Goal: Find contact information: Find contact information

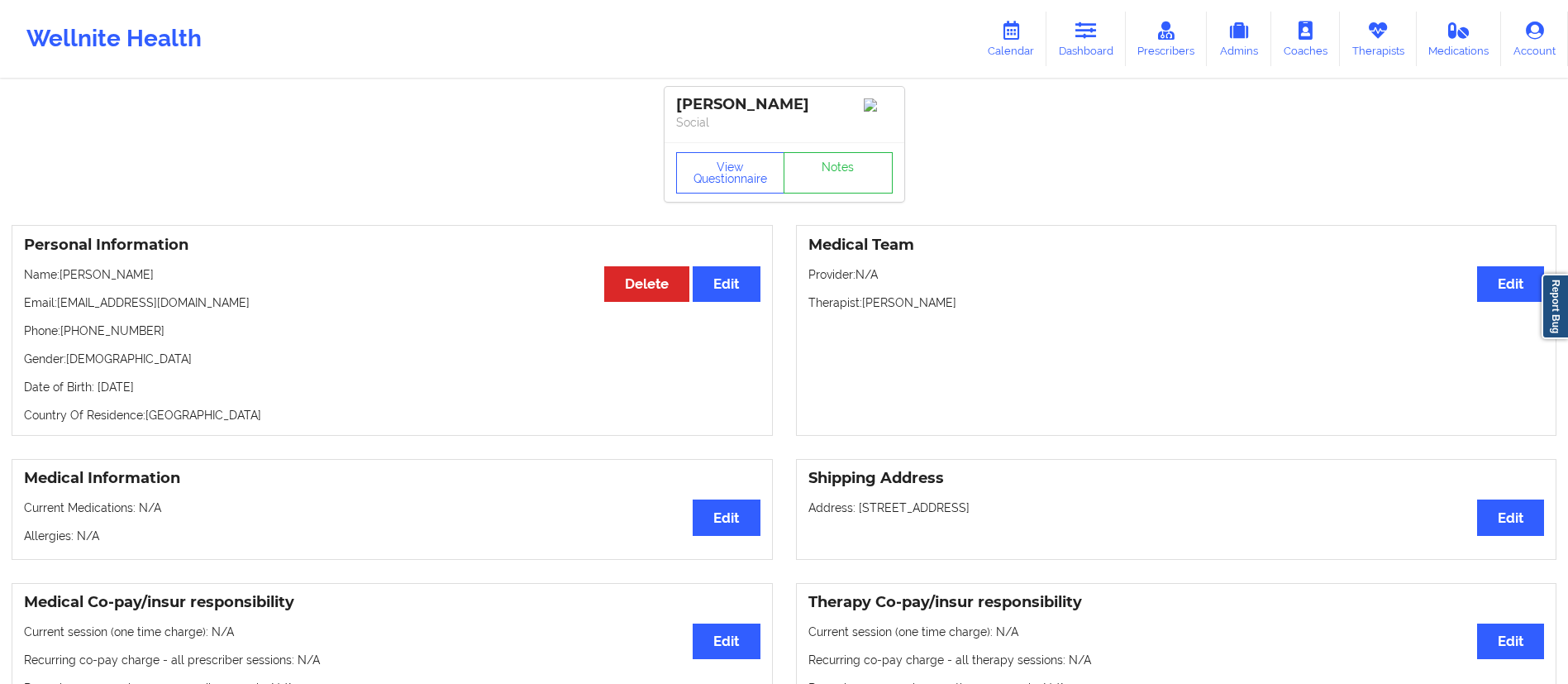
click at [1006, 41] on link "Calendar" at bounding box center [1011, 39] width 71 height 54
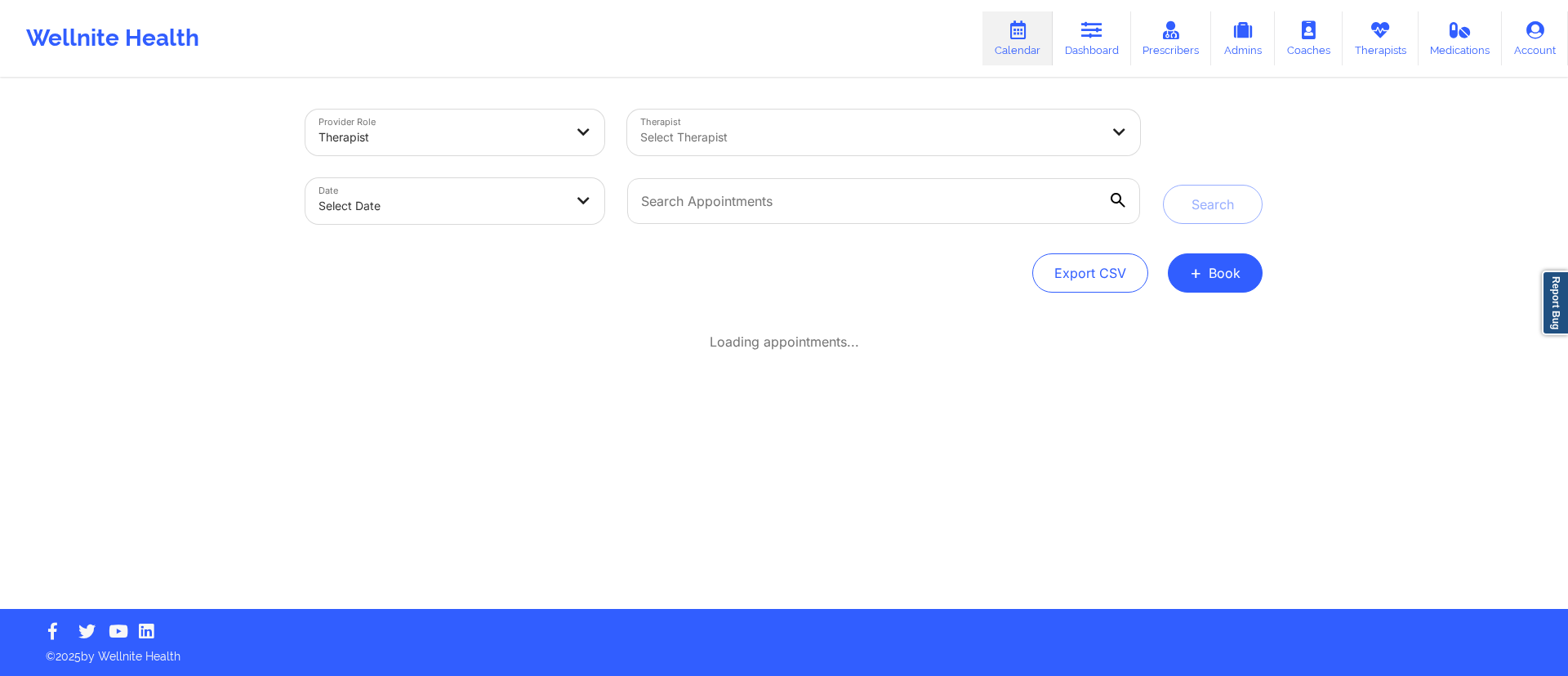
drag, startPoint x: 0, startPoint y: 0, endPoint x: 798, endPoint y: 110, distance: 805.5
click at [802, 98] on div "Provider Role Therapist Therapist Select Therapist Date Select Date Search Expo…" at bounding box center [784, 344] width 981 height 528
click at [1076, 39] on link "Dashboard" at bounding box center [1092, 38] width 78 height 54
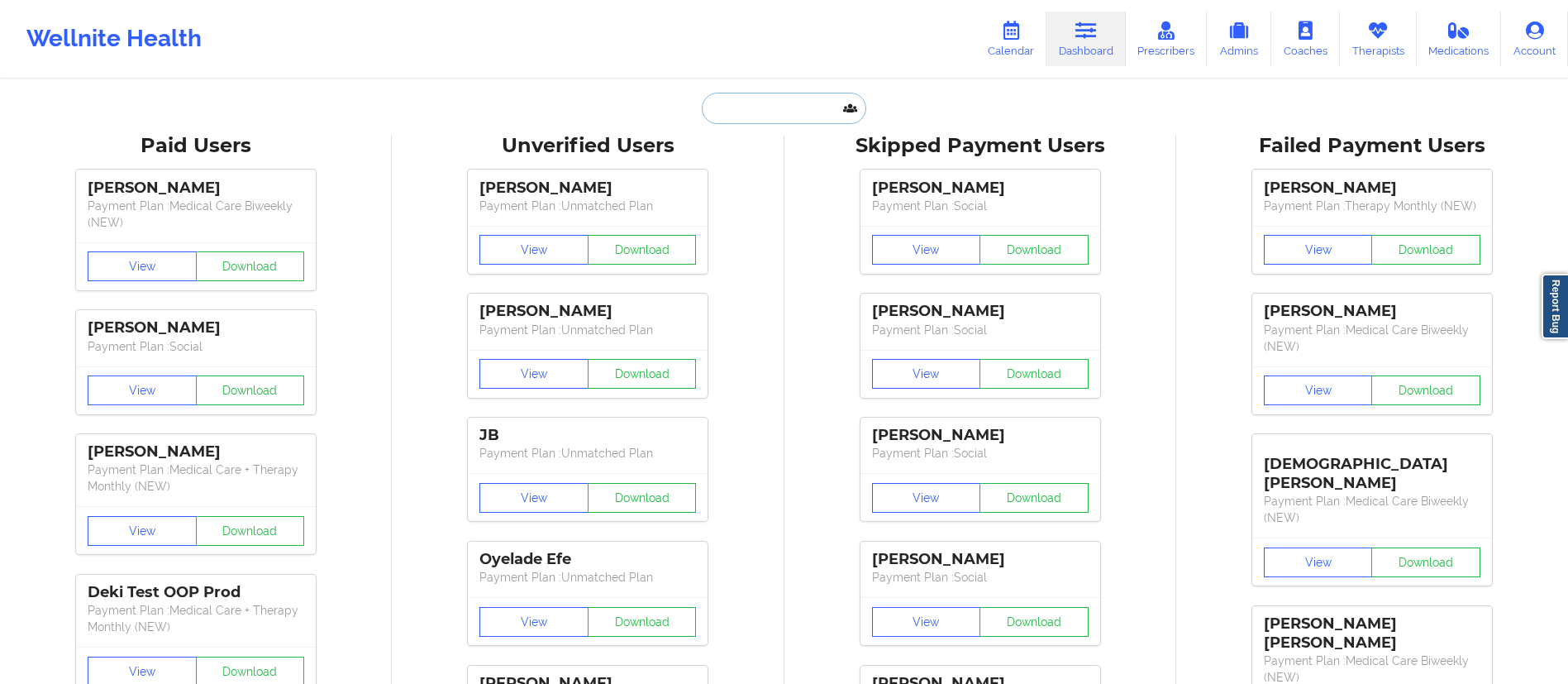
click at [807, 116] on input "text" at bounding box center [784, 108] width 164 height 31
paste input "[PERSON_NAME]"
type input "[PERSON_NAME]"
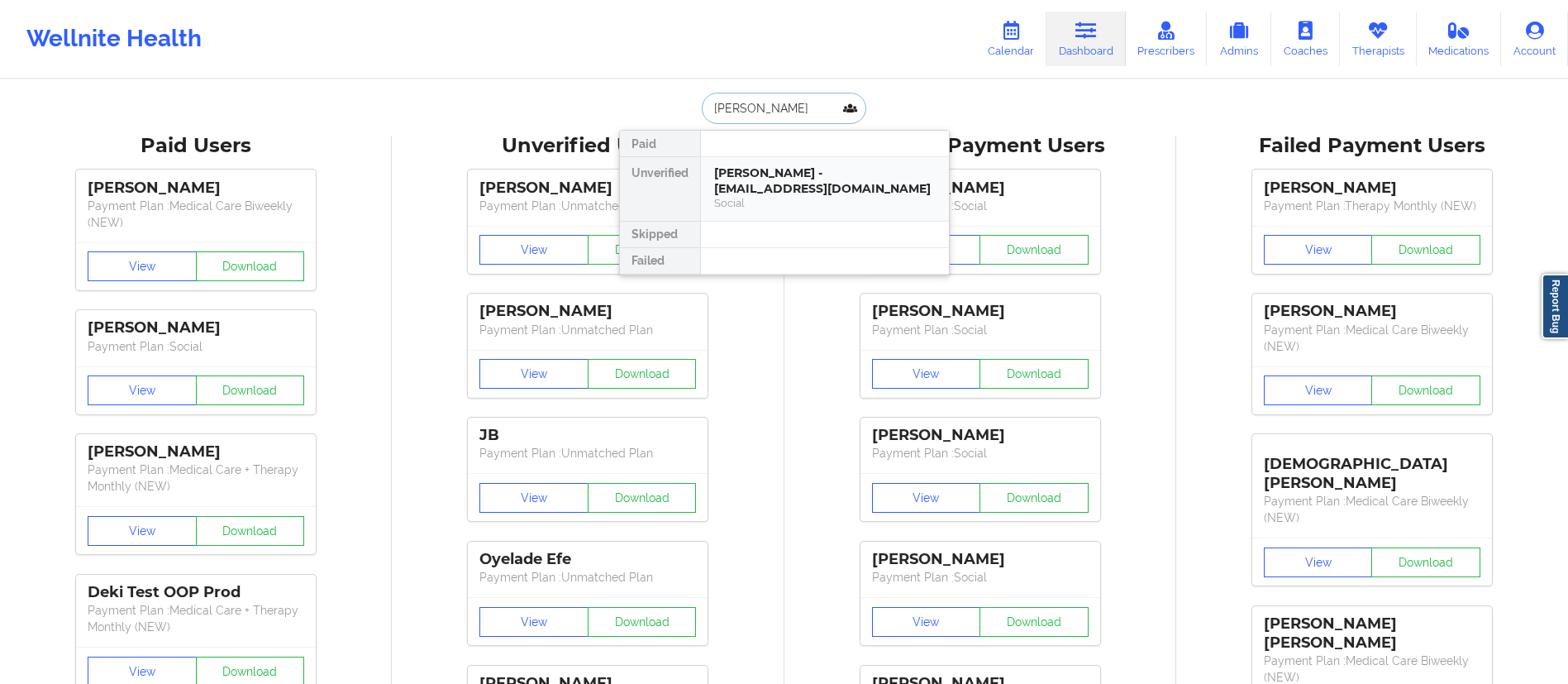
click at [777, 189] on div "[PERSON_NAME] - [EMAIL_ADDRESS][DOMAIN_NAME]" at bounding box center [825, 180] width 221 height 30
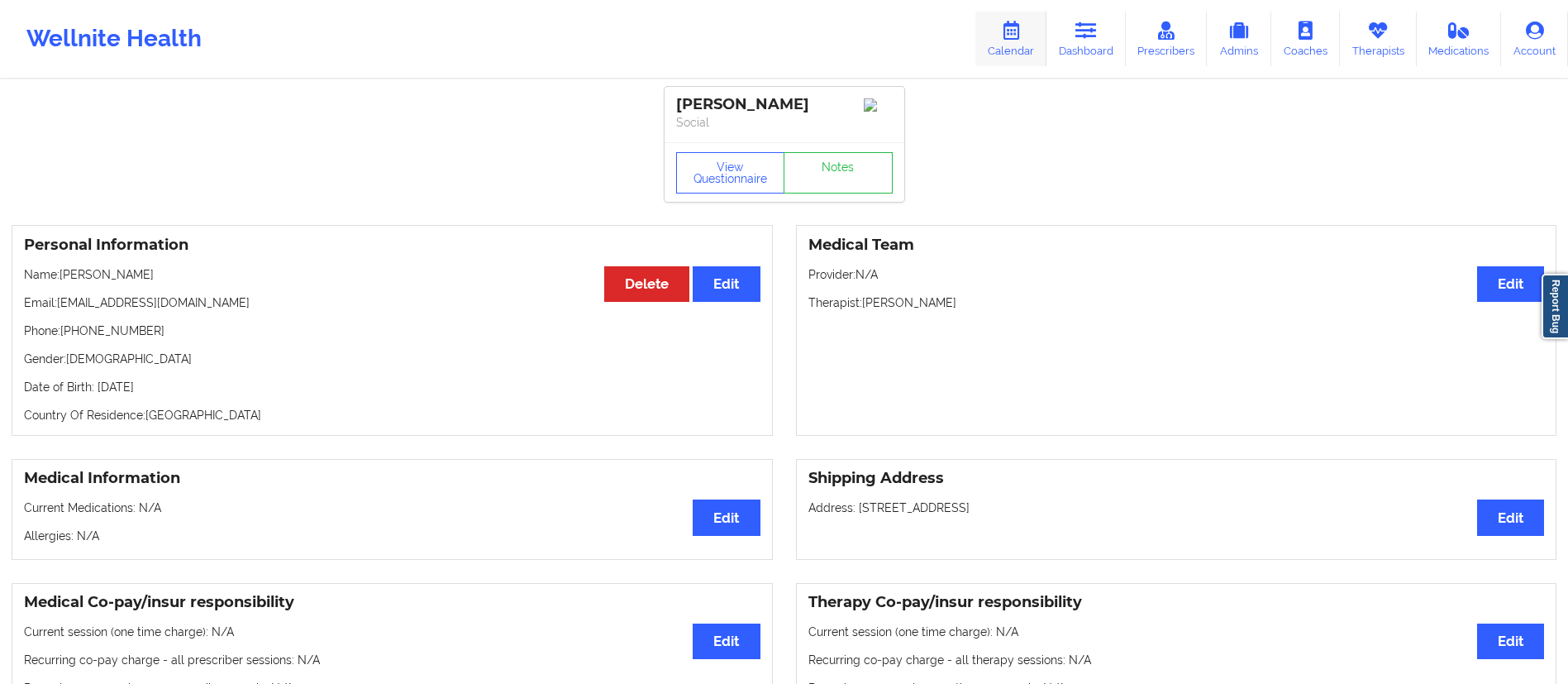
click at [1015, 18] on link "Calendar" at bounding box center [1011, 39] width 71 height 54
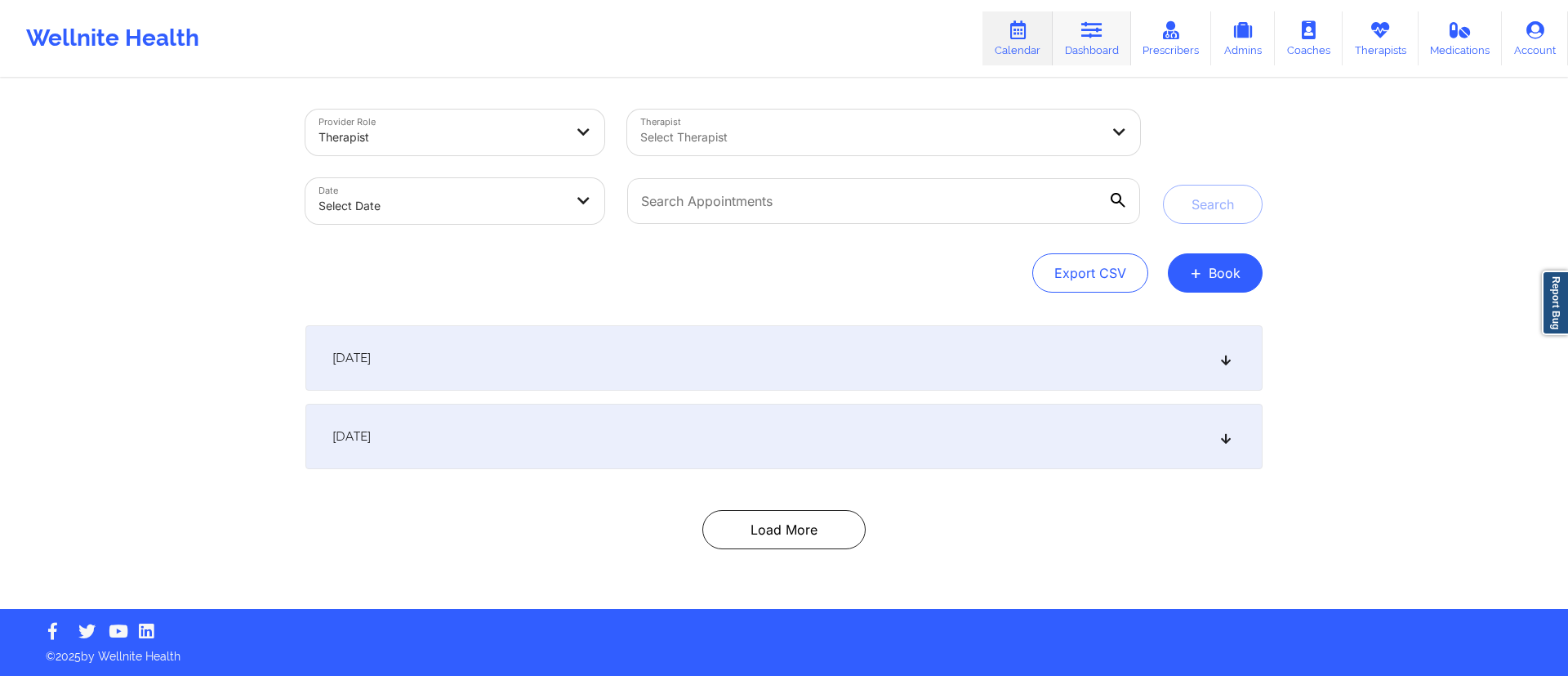
click at [1102, 21] on icon at bounding box center [1092, 30] width 21 height 18
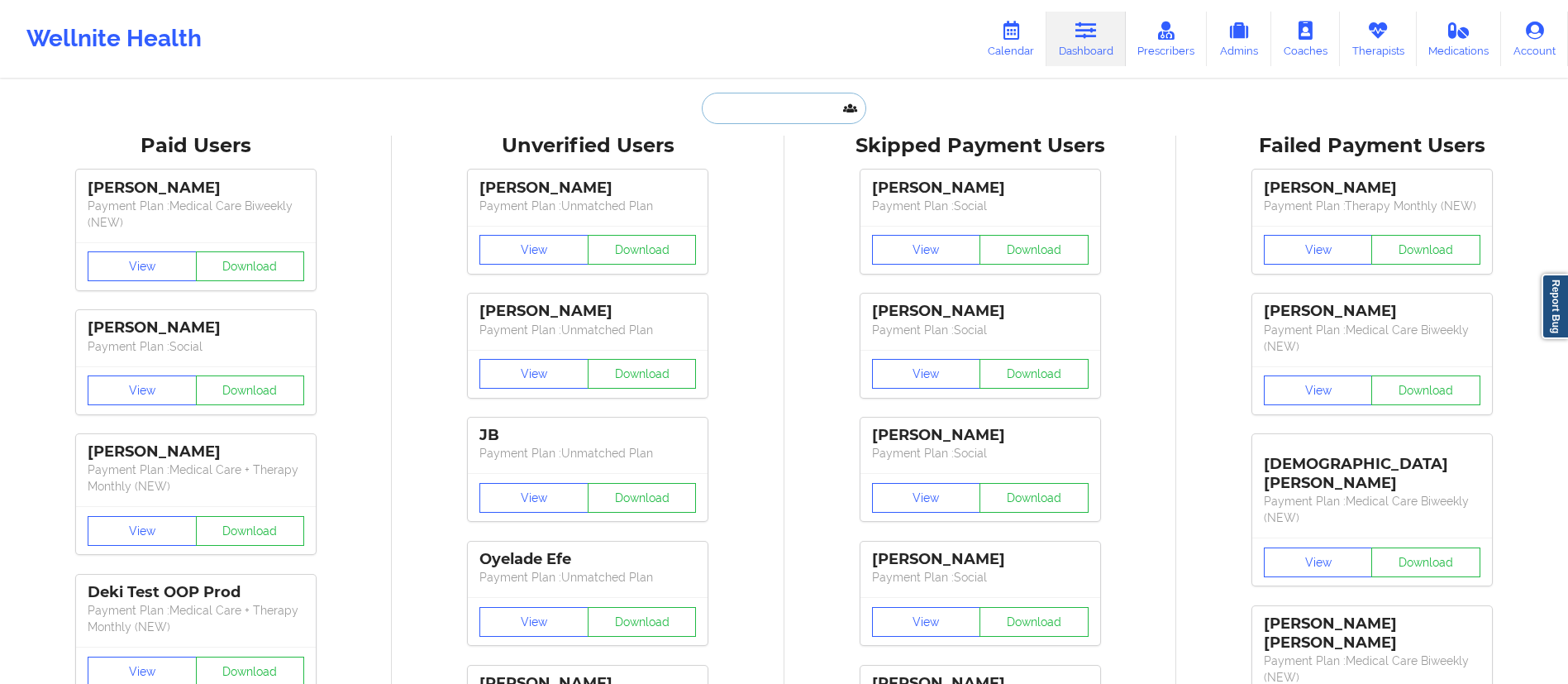
click at [811, 107] on input "text" at bounding box center [784, 108] width 164 height 31
paste input "[PERSON_NAME]"
type input "[PERSON_NAME]"
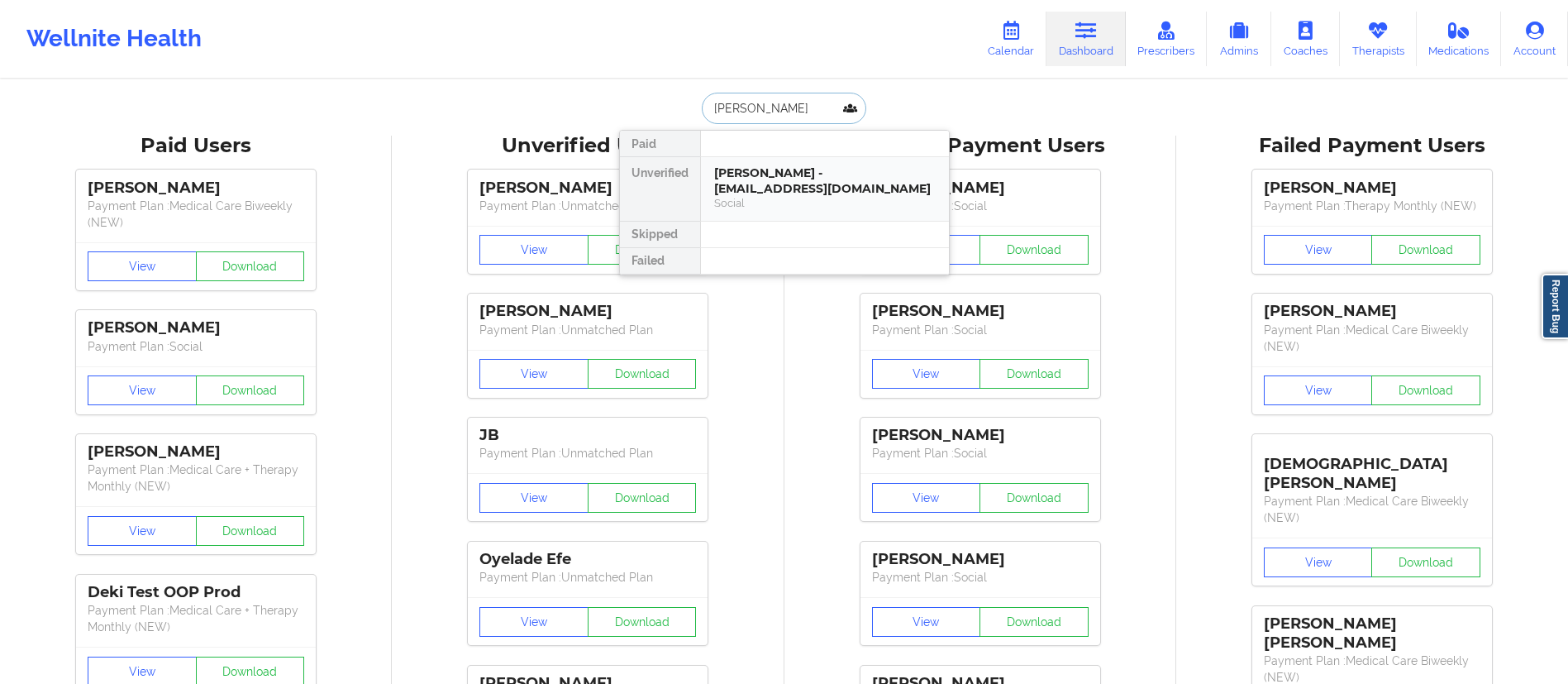
click at [813, 197] on div "Social" at bounding box center [825, 203] width 221 height 14
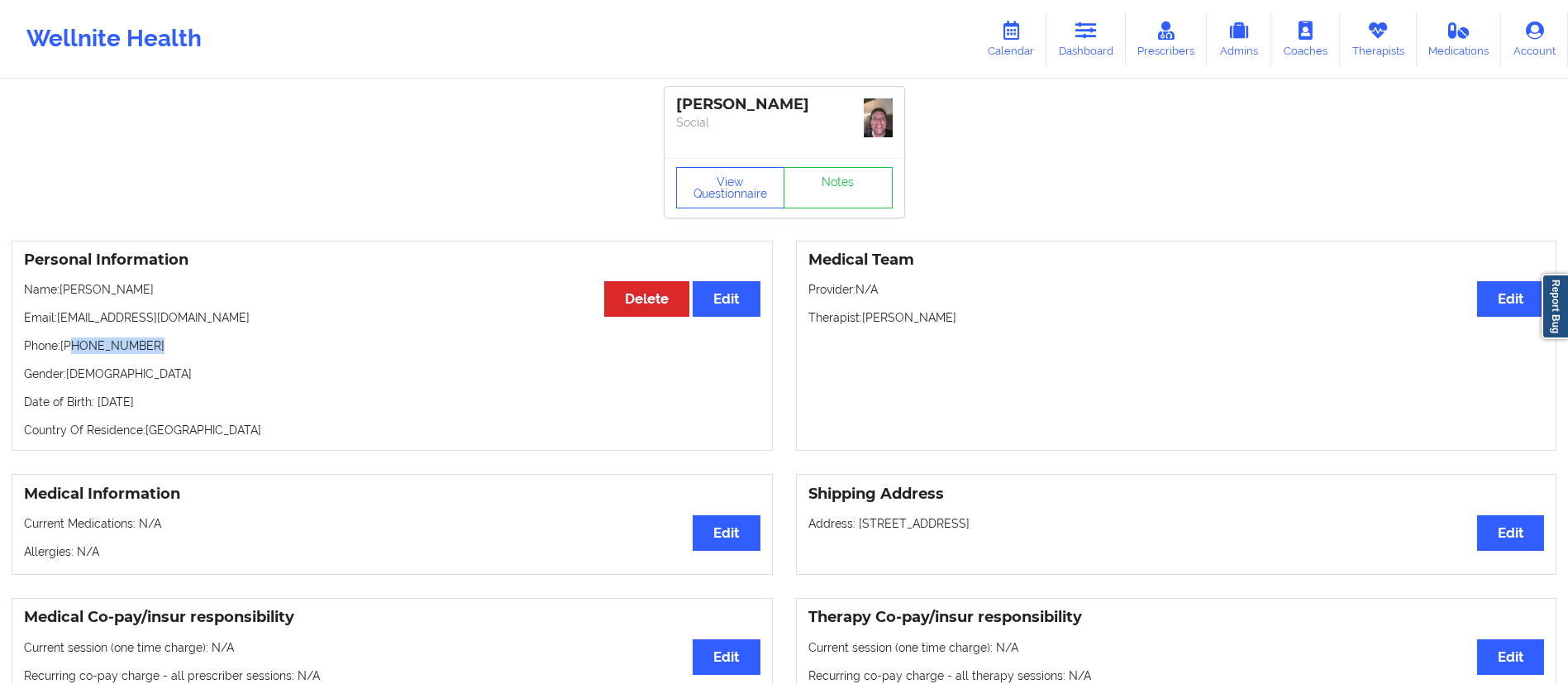
drag, startPoint x: 71, startPoint y: 335, endPoint x: 195, endPoint y: 335, distance: 124.0
click at [195, 335] on div "Personal Information Edit Delete Name: [PERSON_NAME] Email: [EMAIL_ADDRESS][DOM…" at bounding box center [392, 346] width 761 height 211
copy p "[PHONE_NUMBER]"
click at [70, 287] on p "Name: [PERSON_NAME]" at bounding box center [392, 289] width 736 height 17
drag, startPoint x: 64, startPoint y: 279, endPoint x: 215, endPoint y: 279, distance: 151.0
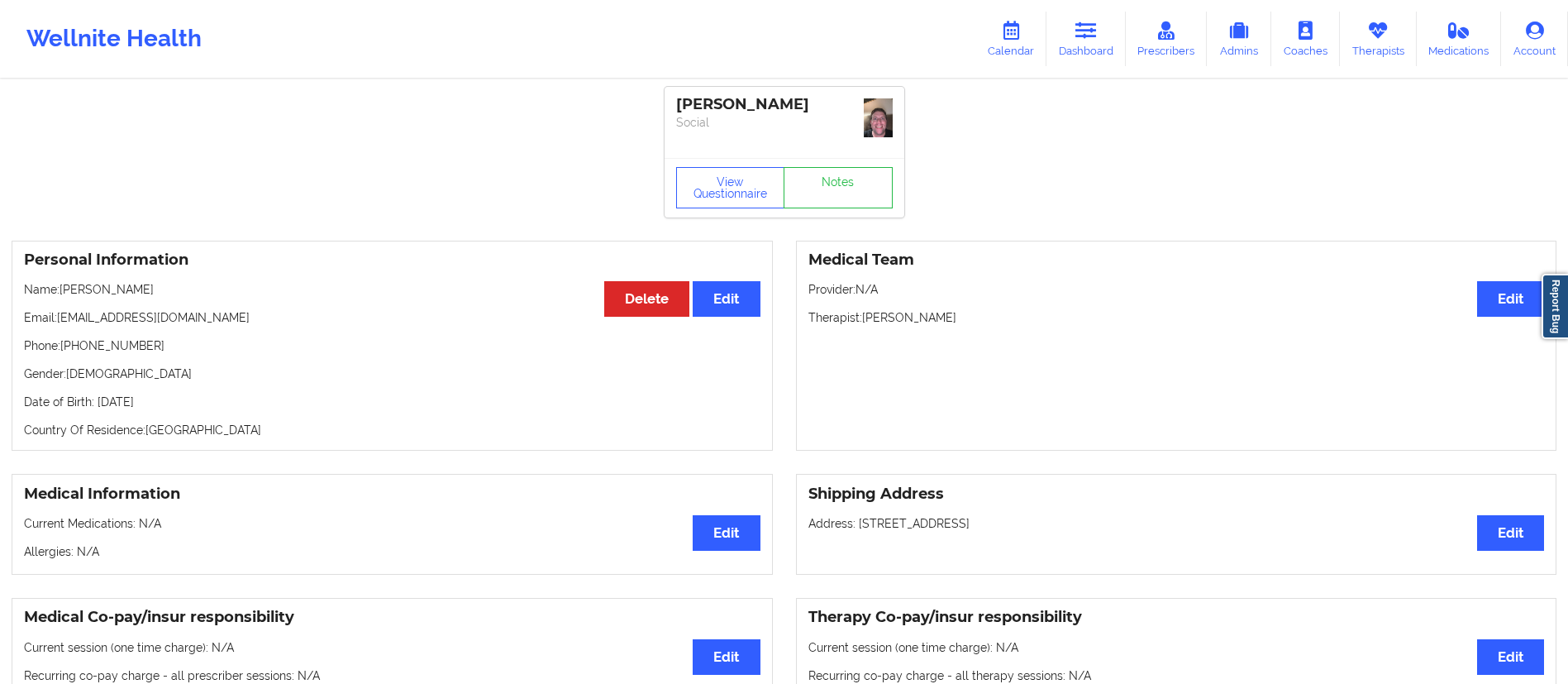
click at [214, 279] on div "Personal Information Edit Delete Name: [PERSON_NAME] Email: [EMAIL_ADDRESS][DOM…" at bounding box center [392, 346] width 761 height 211
copy p "[PERSON_NAME]"
